Goal: Use online tool/utility: Utilize a website feature to perform a specific function

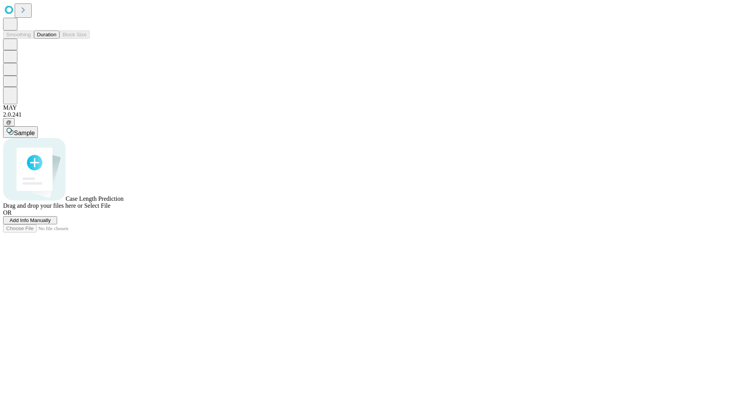
click at [56, 39] on button "Duration" at bounding box center [46, 34] width 25 height 8
click at [35, 130] on span "Sample" at bounding box center [24, 133] width 21 height 7
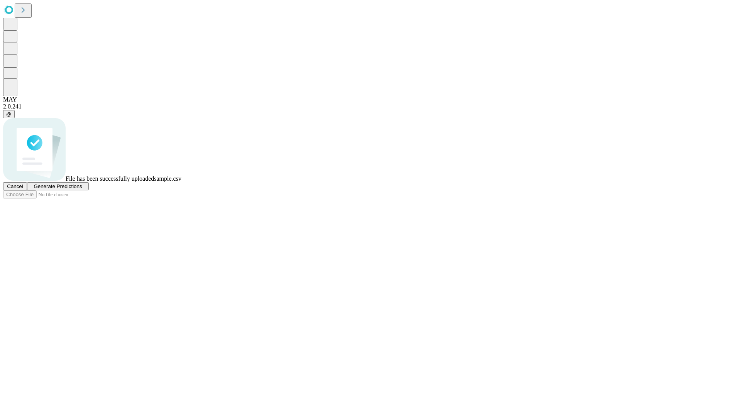
click at [82, 189] on span "Generate Predictions" at bounding box center [58, 186] width 48 height 6
